Goal: Information Seeking & Learning: Learn about a topic

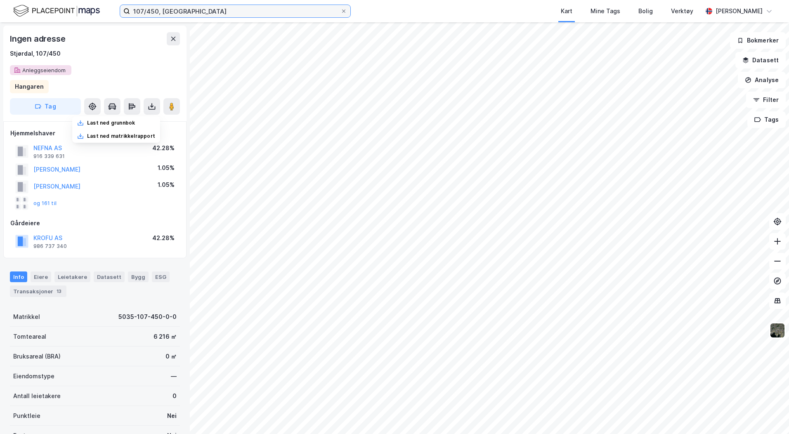
click at [154, 12] on input "107/450, [GEOGRAPHIC_DATA]" at bounding box center [235, 11] width 210 height 12
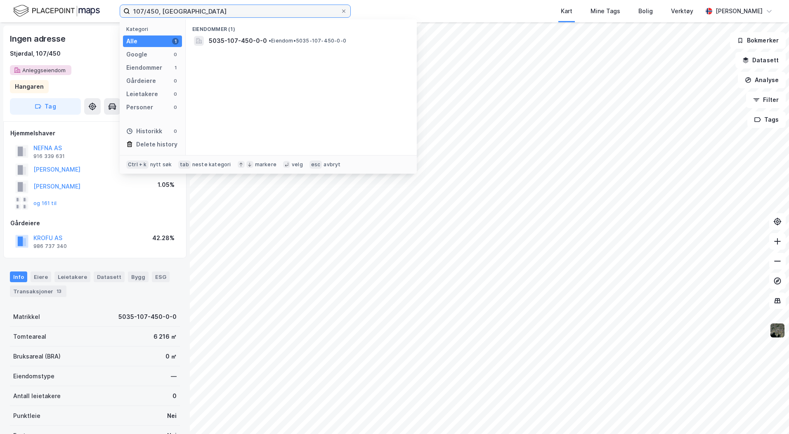
click at [154, 12] on input "107/450, [GEOGRAPHIC_DATA]" at bounding box center [235, 11] width 210 height 12
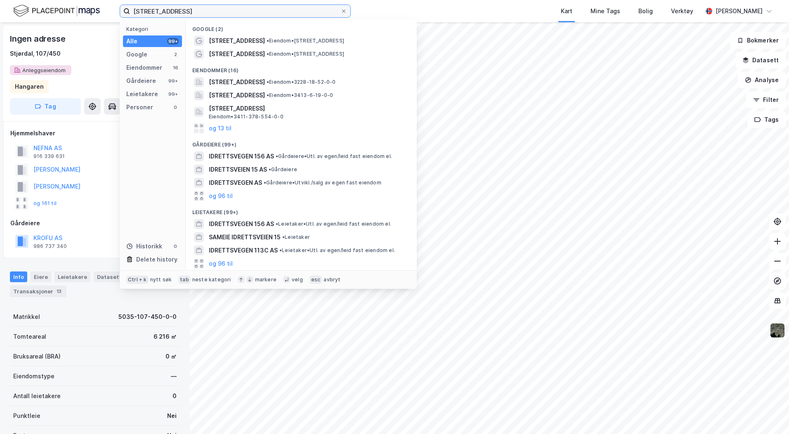
type input "[STREET_ADDRESS]"
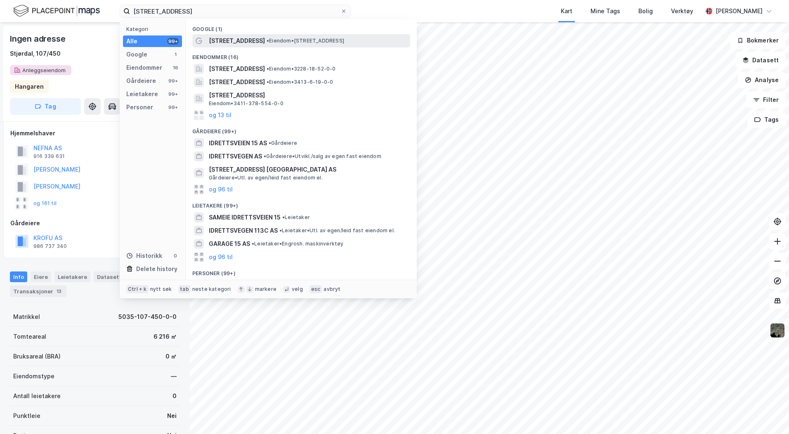
click at [221, 43] on span "[STREET_ADDRESS]" at bounding box center [237, 41] width 56 height 10
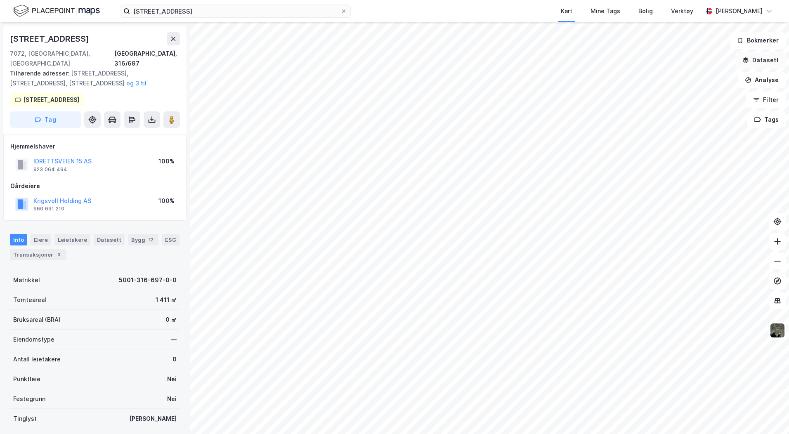
click at [759, 62] on button "Datasett" at bounding box center [760, 60] width 50 height 17
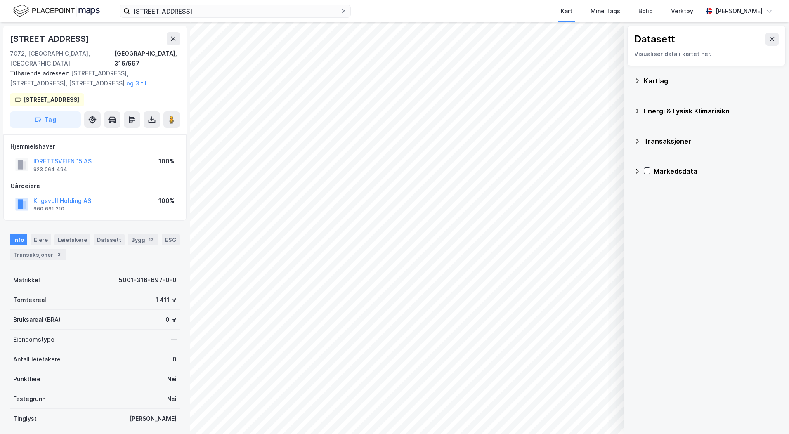
click at [639, 83] on icon at bounding box center [637, 81] width 7 height 7
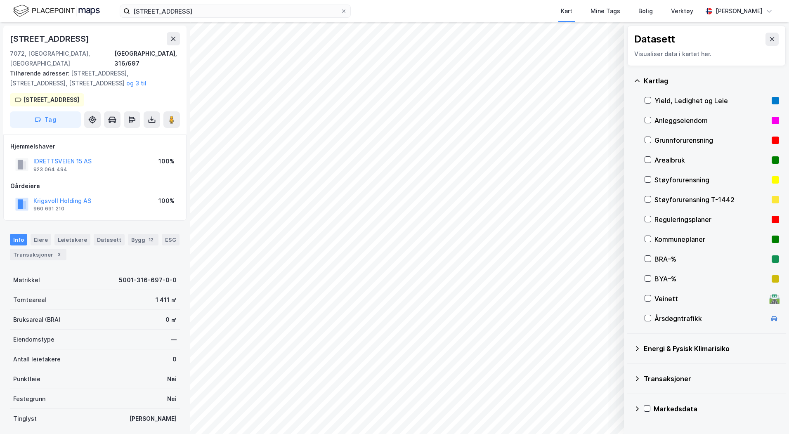
click at [652, 217] on div "Reguleringsplaner" at bounding box center [712, 220] width 135 height 20
click at [88, 111] on button at bounding box center [92, 119] width 17 height 17
click at [773, 41] on div "Datasett Visualiser data i kartet her." at bounding box center [706, 46] width 158 height 40
click at [770, 41] on button at bounding box center [771, 39] width 13 height 13
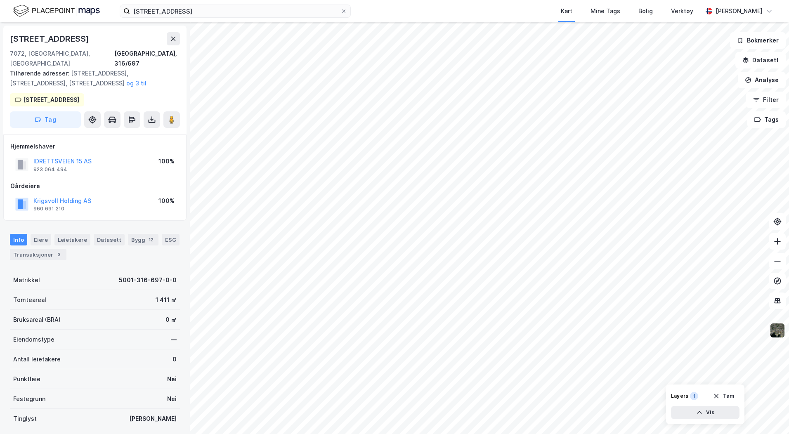
click at [780, 333] on img at bounding box center [778, 331] width 16 height 16
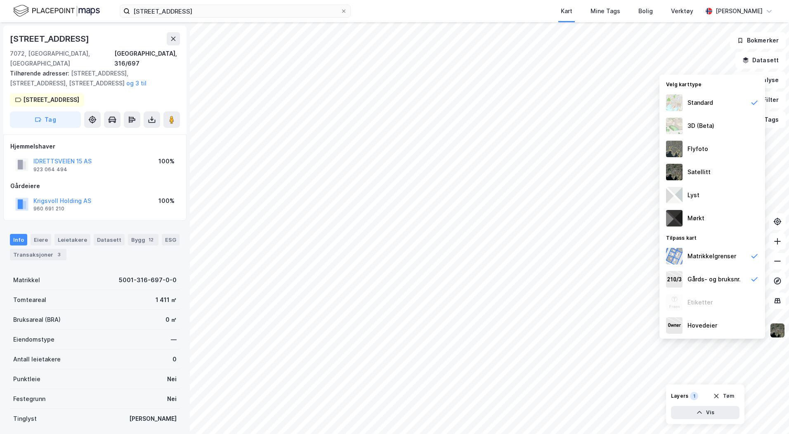
click at [780, 333] on img at bounding box center [778, 331] width 16 height 16
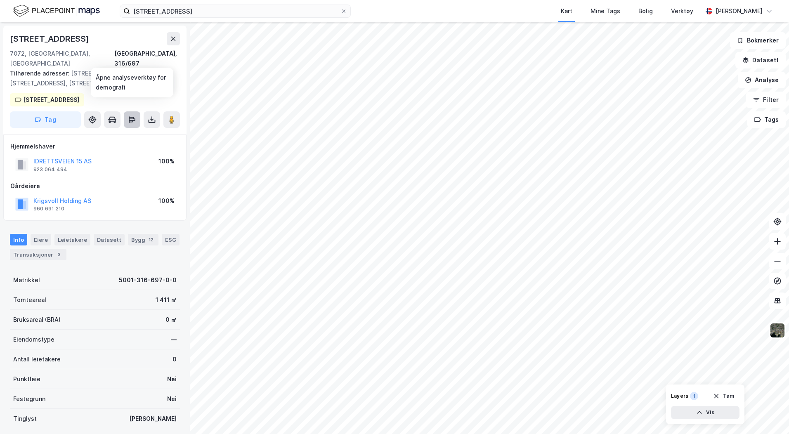
click at [133, 116] on icon at bounding box center [132, 120] width 8 height 8
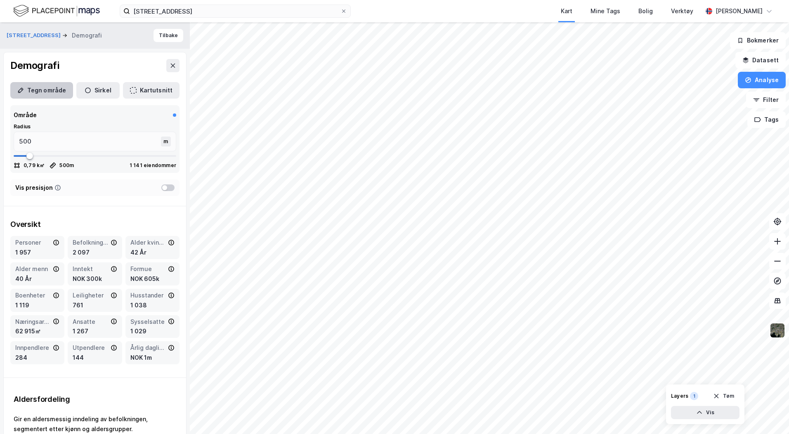
click at [52, 84] on button "Tegn område" at bounding box center [41, 90] width 63 height 17
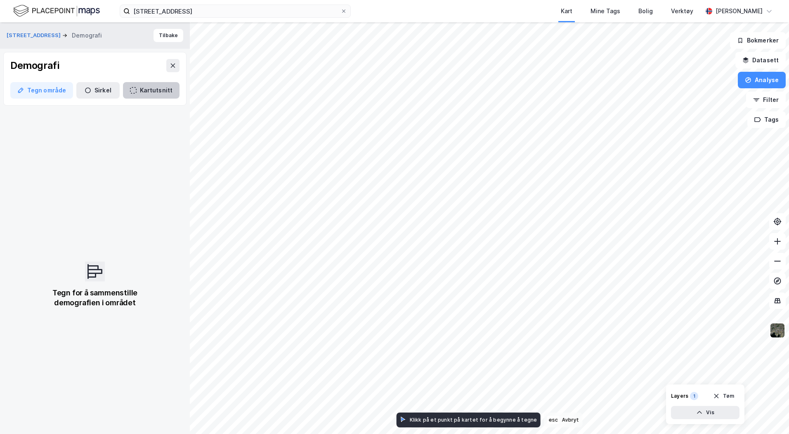
click at [154, 93] on button "Kartutsnitt" at bounding box center [151, 90] width 57 height 17
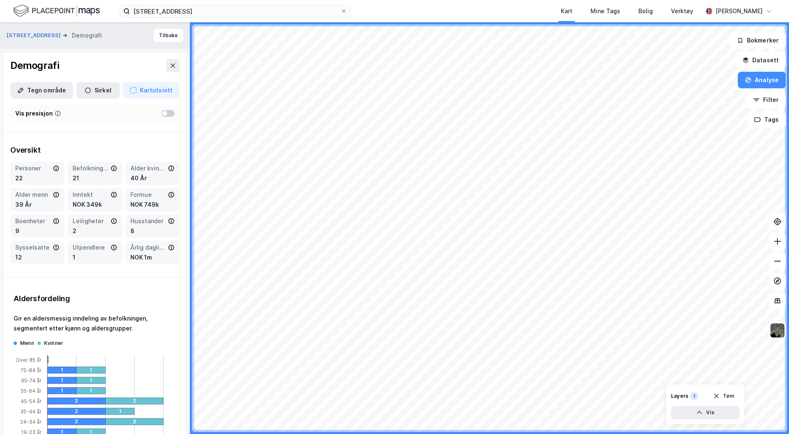
click at [162, 112] on div at bounding box center [164, 113] width 5 height 5
click at [169, 115] on div "Vis presisjon" at bounding box center [94, 113] width 169 height 17
click at [161, 114] on div at bounding box center [167, 113] width 13 height 7
click at [85, 89] on icon "button" at bounding box center [88, 90] width 6 height 6
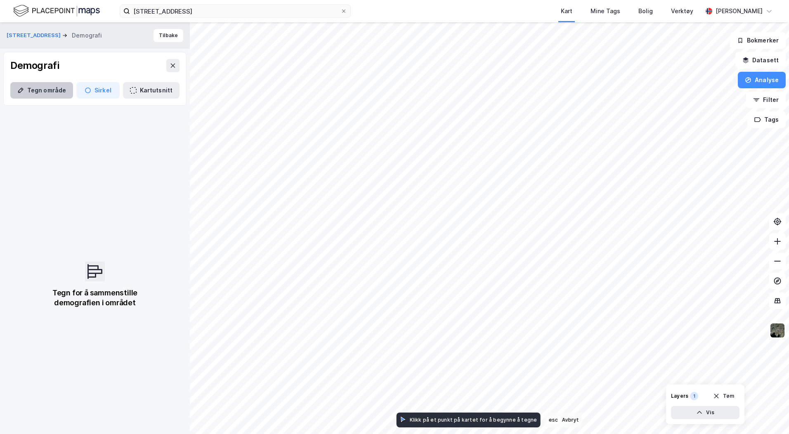
click at [52, 85] on button "Tegn område" at bounding box center [41, 90] width 63 height 17
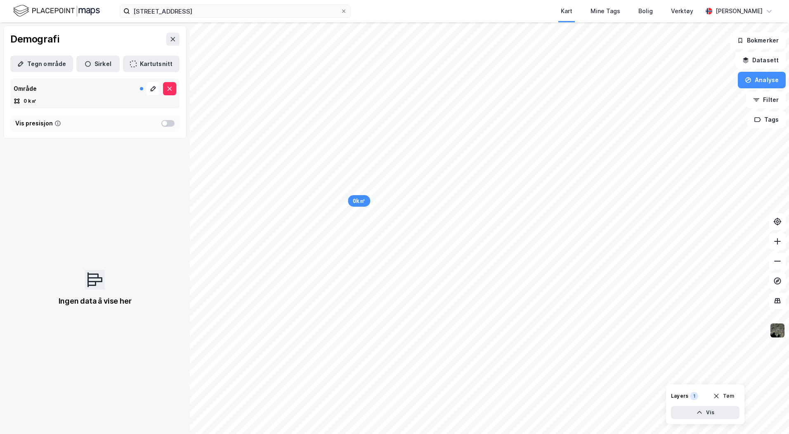
click at [132, 92] on div "Område" at bounding box center [95, 88] width 163 height 13
click at [140, 91] on div at bounding box center [158, 88] width 36 height 13
click at [150, 91] on icon at bounding box center [153, 88] width 7 height 7
click at [166, 91] on icon at bounding box center [169, 88] width 7 height 7
click at [162, 124] on div at bounding box center [167, 123] width 13 height 7
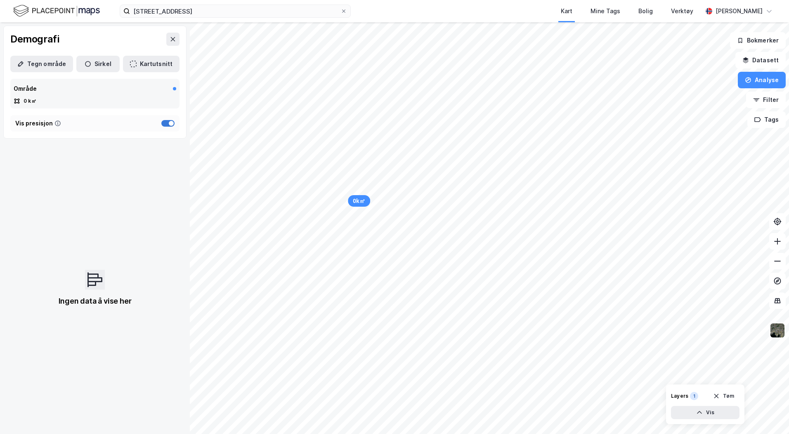
click at [162, 124] on div at bounding box center [167, 123] width 13 height 7
